Goal: Task Accomplishment & Management: Manage account settings

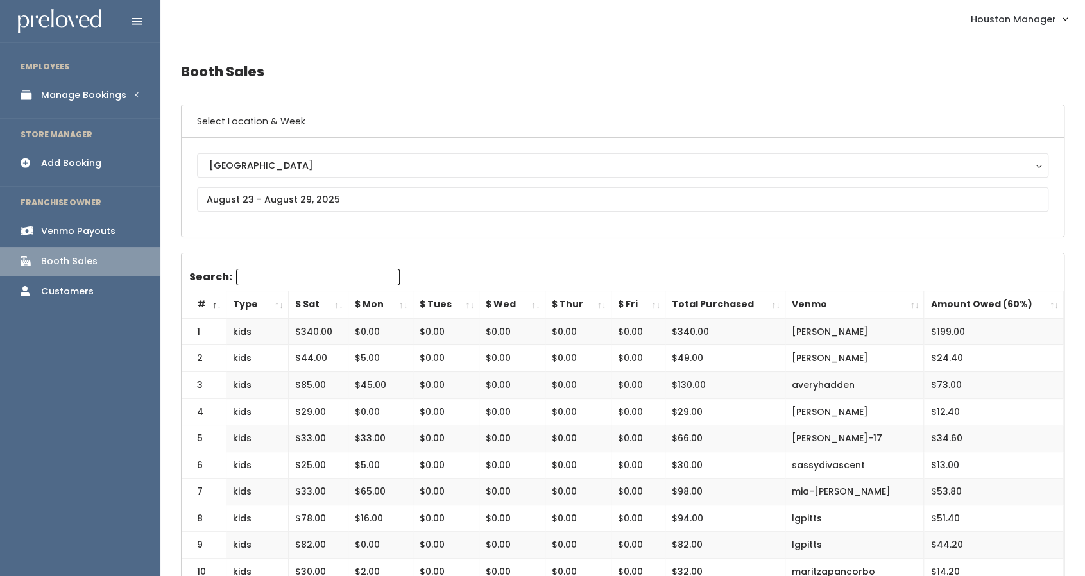
click at [103, 99] on div "Manage Bookings" at bounding box center [83, 95] width 85 height 13
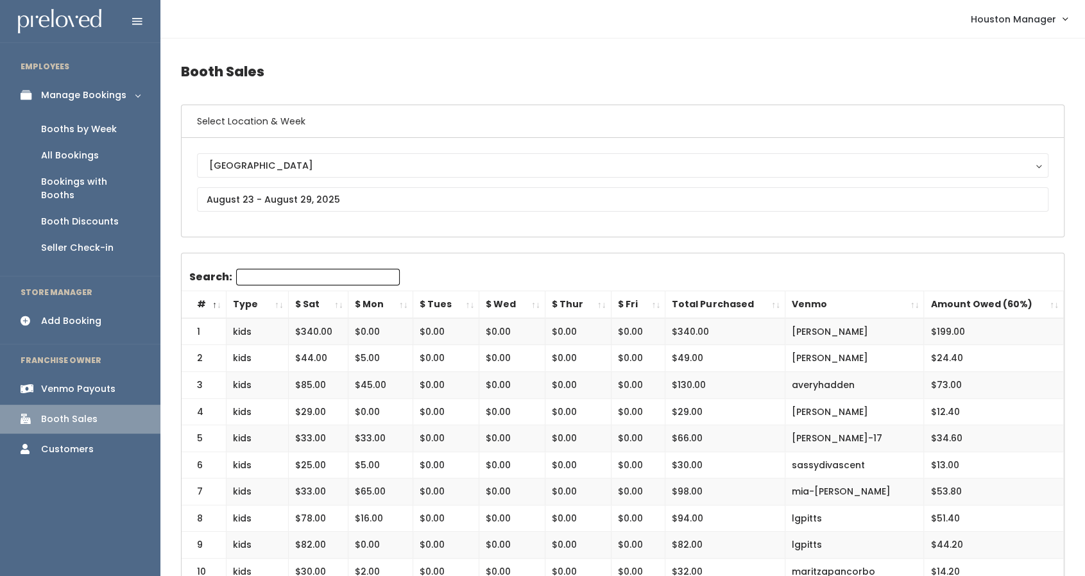
click at [96, 215] on div "Booth Discounts" at bounding box center [80, 221] width 78 height 13
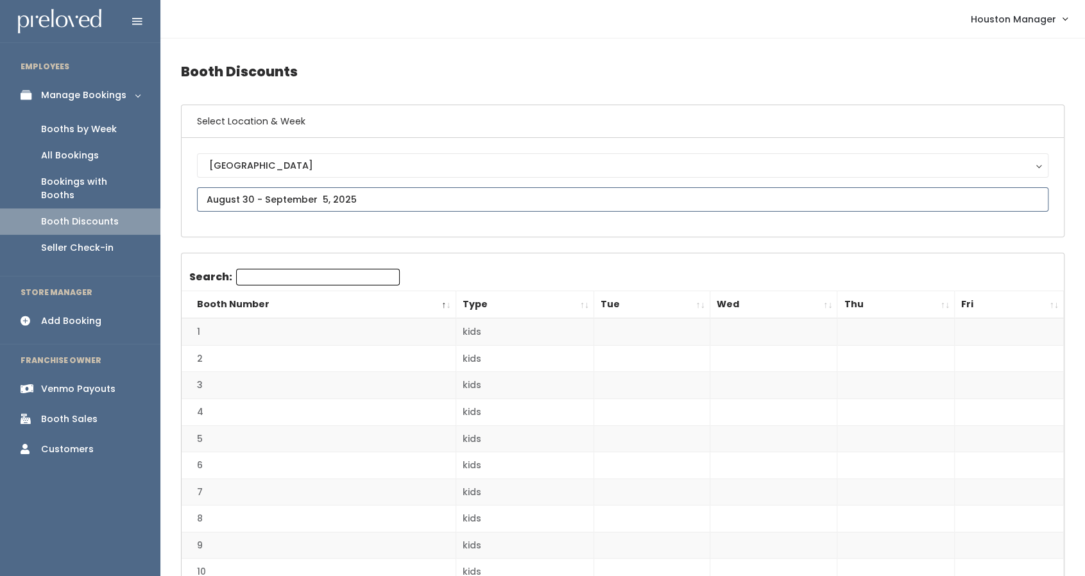
click at [321, 198] on input "text" at bounding box center [622, 199] width 851 height 24
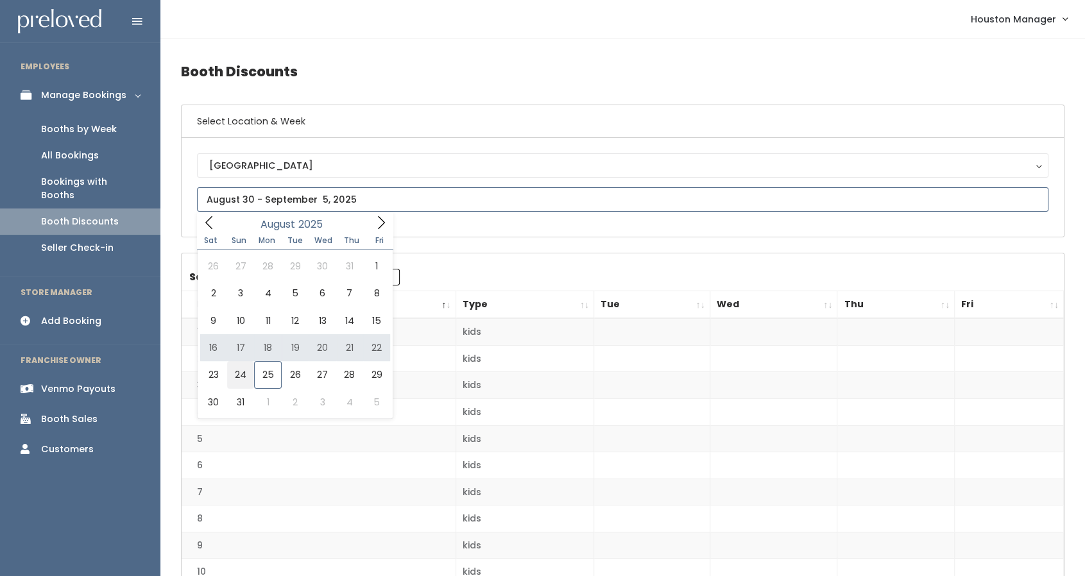
type input "August 23 to August 29"
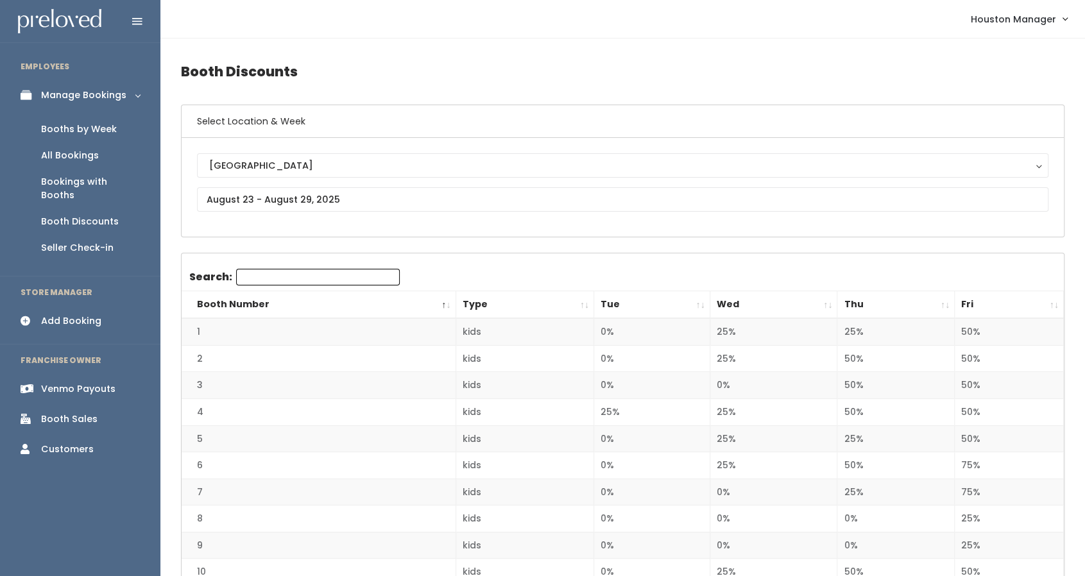
click at [619, 292] on th "Tue" at bounding box center [652, 305] width 116 height 28
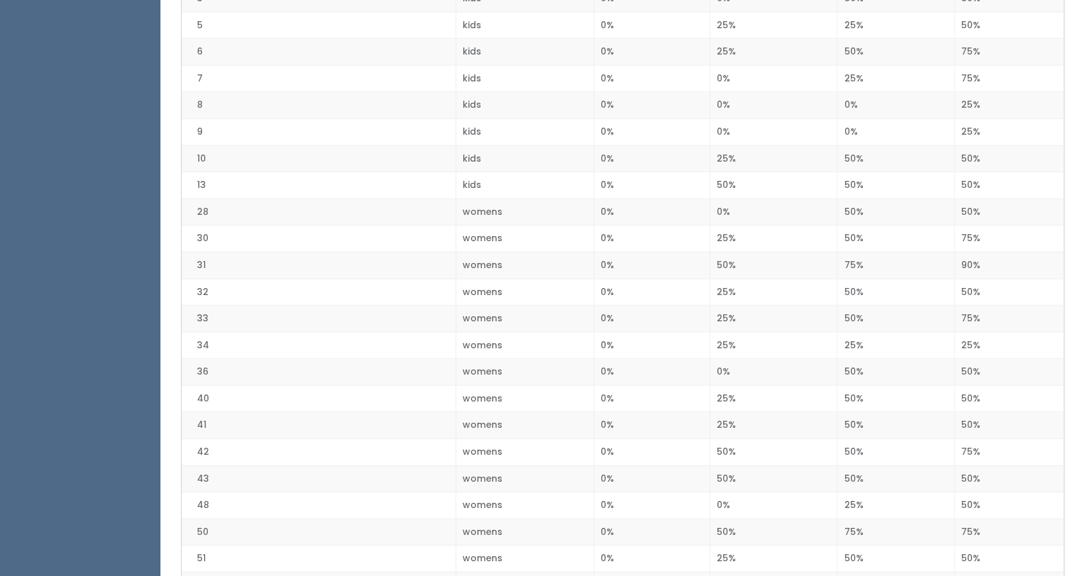
scroll to position [969, 0]
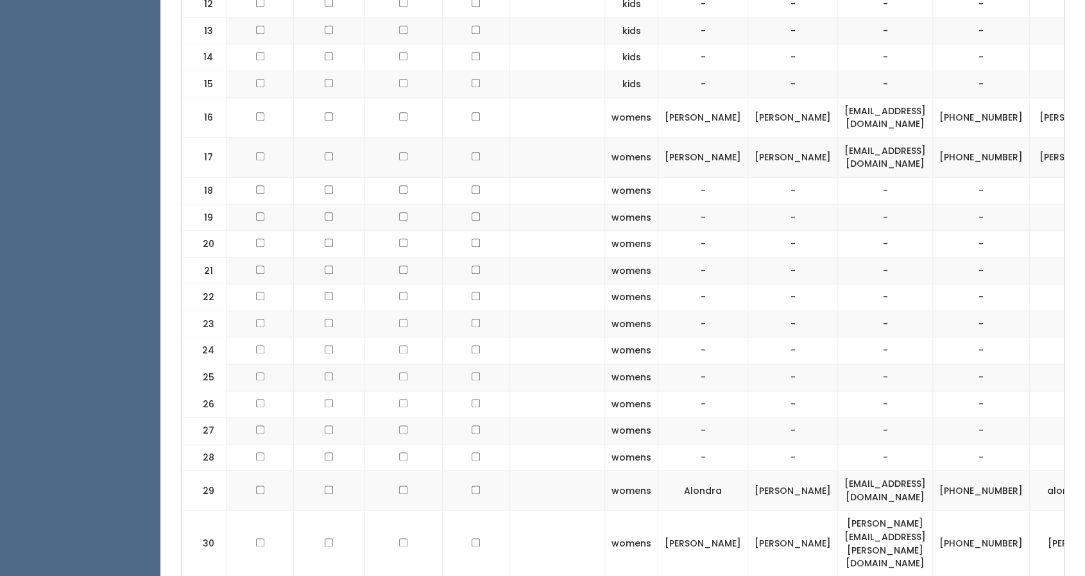
scroll to position [909, 0]
